Goal: Task Accomplishment & Management: Use online tool/utility

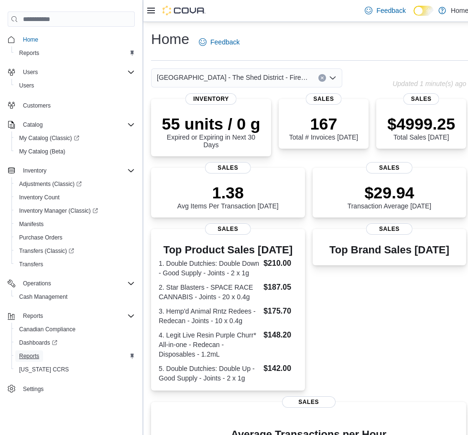
click at [34, 354] on span "Reports" at bounding box center [29, 356] width 20 height 8
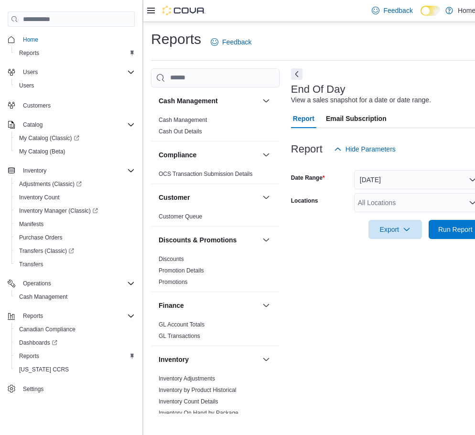
click at [382, 199] on div "All Locations" at bounding box center [418, 202] width 128 height 19
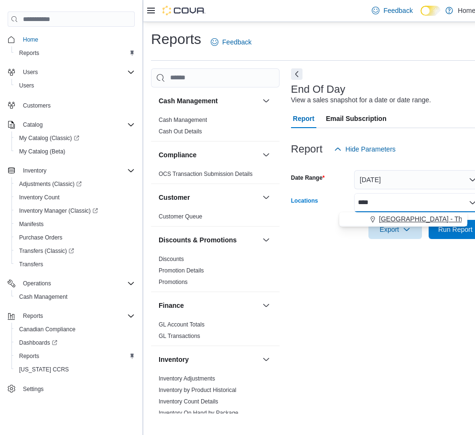
type input "****"
click at [392, 214] on span "[GEOGRAPHIC_DATA] - The Shed District - Fire & Flower" at bounding box center [465, 219] width 173 height 10
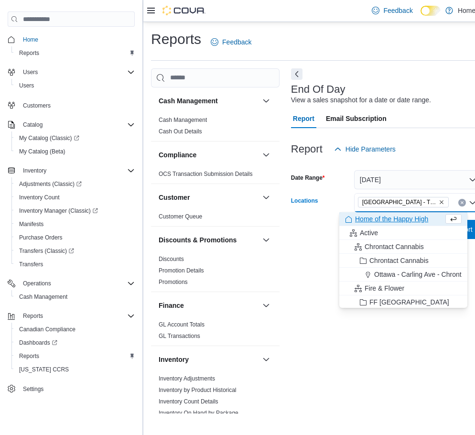
click at [421, 391] on div "End Of Day View a sales snapshot for a date or date range. Report Email Subscri…" at bounding box center [451, 241] width 320 height 346
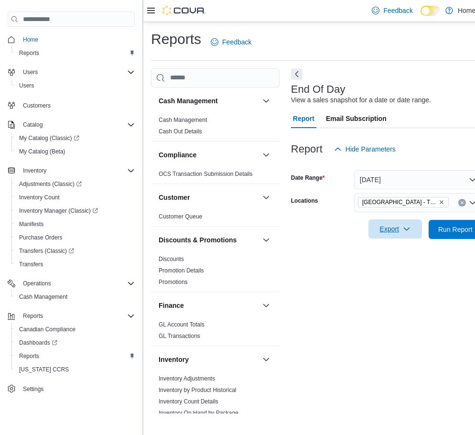
click at [405, 232] on icon "button" at bounding box center [407, 229] width 8 height 8
click at [407, 264] on span "Export to Pdf" at bounding box center [396, 268] width 43 height 8
